Goal: Task Accomplishment & Management: Manage account settings

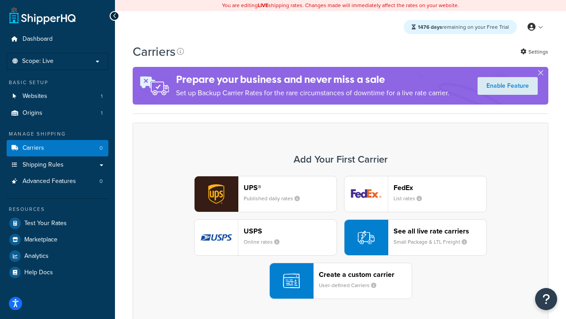
click at [341, 238] on div "UPS® Published daily rates FedEx List rates USPS Online rates See all live rate…" at bounding box center [340, 237] width 397 height 123
click at [440, 188] on header "FedEx" at bounding box center [440, 187] width 93 height 8
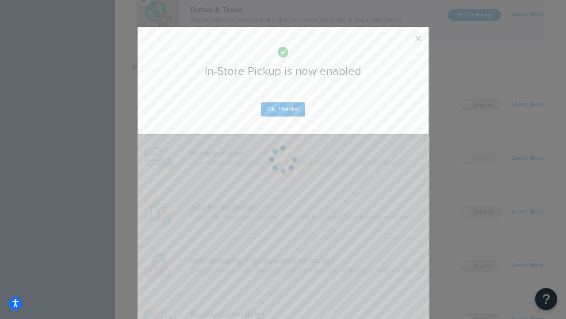
click at [405, 41] on button "button" at bounding box center [405, 41] width 2 height 2
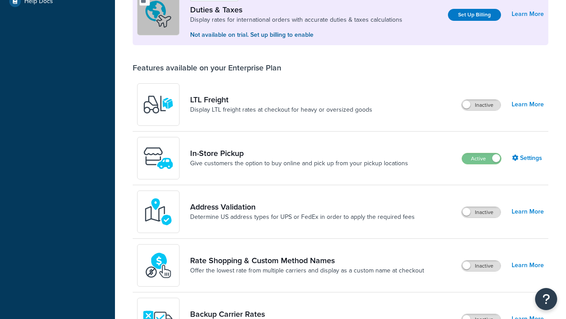
scroll to position [271, 0]
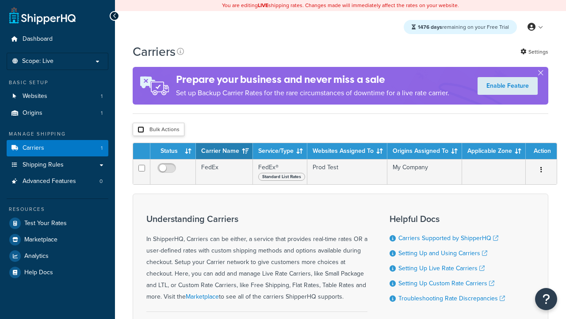
click at [141, 130] on input "checkbox" at bounding box center [141, 129] width 7 height 7
checkbox input "true"
click at [0, 0] on button "Delete" at bounding box center [0, 0] width 0 height 0
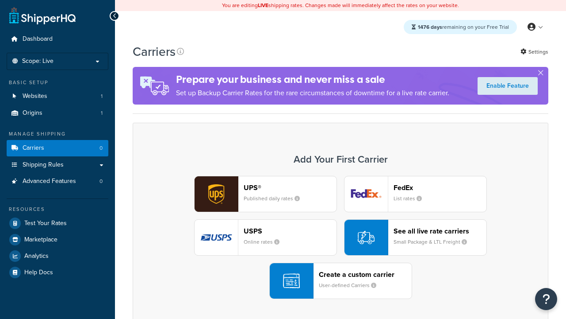
click at [341, 238] on div "UPS® Published daily rates FedEx List rates USPS Online rates See all live rate…" at bounding box center [340, 237] width 397 height 123
click at [440, 188] on header "FedEx" at bounding box center [440, 187] width 93 height 8
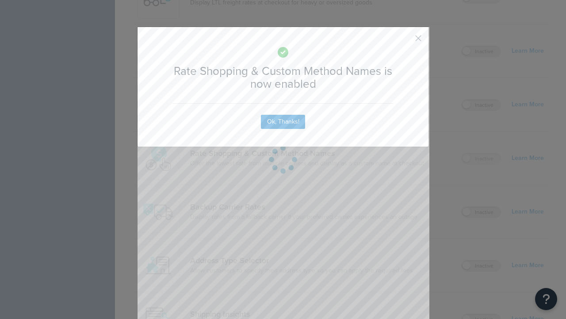
click at [405, 41] on button "button" at bounding box center [405, 41] width 2 height 2
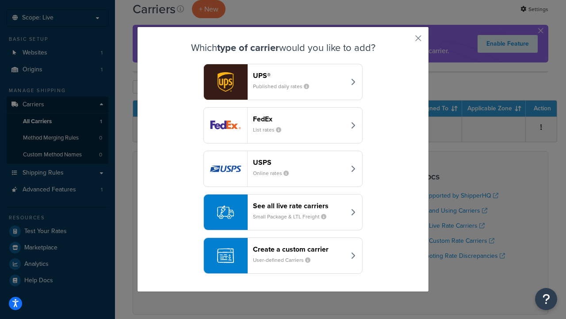
click at [283, 212] on div "See all live rate carriers Small Package & LTL Freight" at bounding box center [299, 211] width 92 height 21
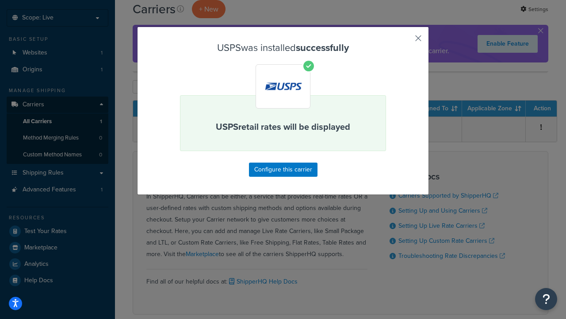
click at [405, 41] on button "button" at bounding box center [405, 41] width 2 height 2
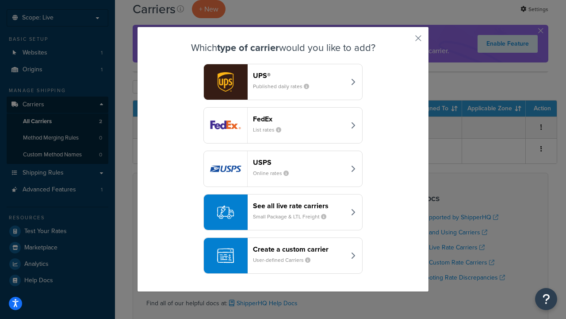
click at [283, 212] on div "See all live rate carriers Small Package & LTL Freight" at bounding box center [299, 211] width 92 height 21
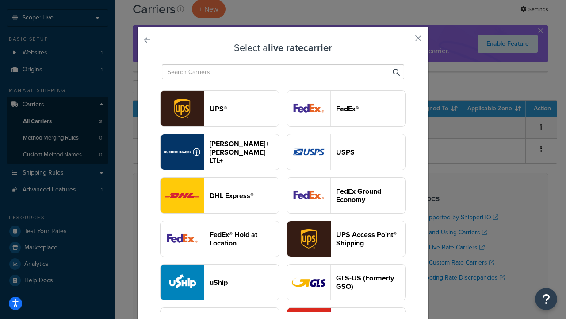
click at [346, 109] on header "FedEx®" at bounding box center [370, 108] width 69 height 8
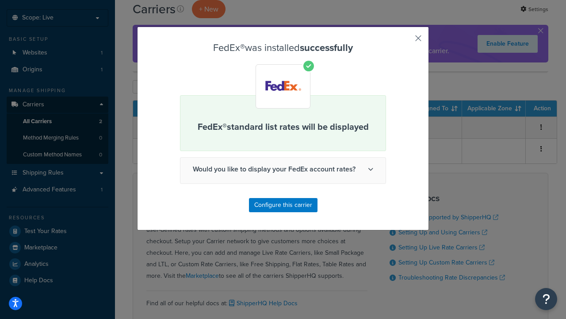
click at [405, 41] on button "button" at bounding box center [405, 41] width 2 height 2
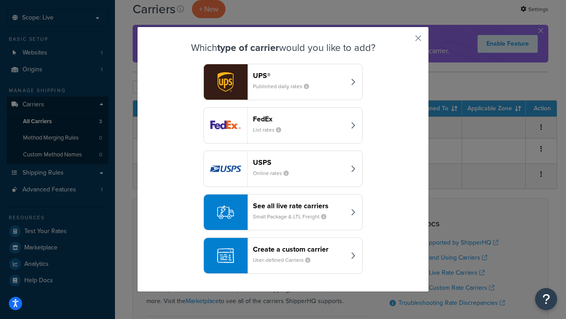
click at [283, 212] on div "See all live rate carriers Small Package & LTL Freight" at bounding box center [299, 211] width 92 height 21
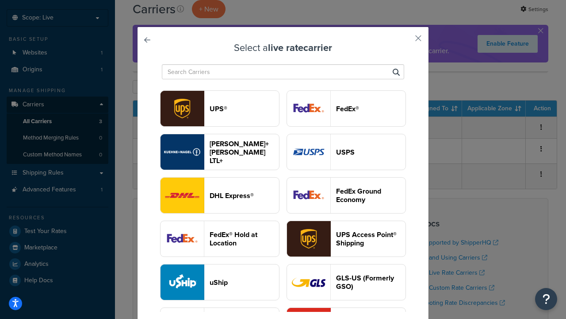
click at [244, 109] on header "UPS®" at bounding box center [244, 108] width 69 height 8
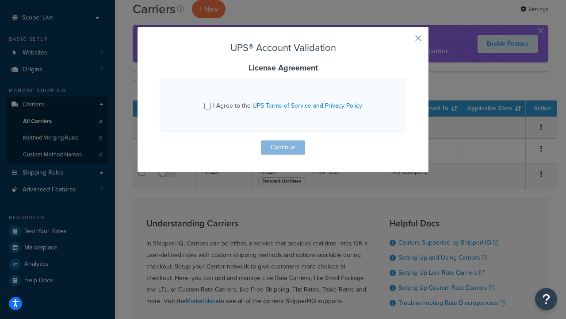
click at [208, 106] on input "I Agree to the UPS Terms of Service and Privacy Policy" at bounding box center [207, 106] width 7 height 7
checkbox input "true"
click at [283, 147] on button "Continue" at bounding box center [283, 147] width 44 height 14
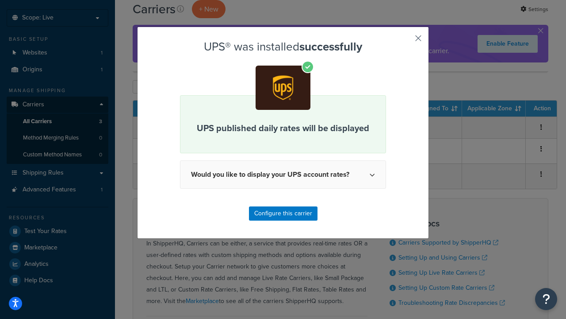
click at [405, 41] on button "button" at bounding box center [405, 41] width 2 height 2
